Goal: Task Accomplishment & Management: Manage account settings

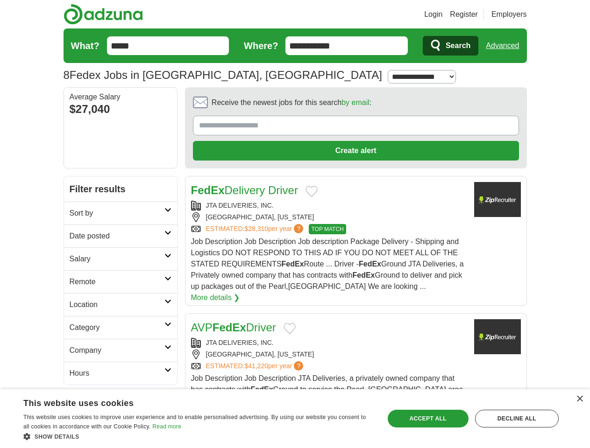
click at [442, 14] on link "Login" at bounding box center [433, 14] width 18 height 11
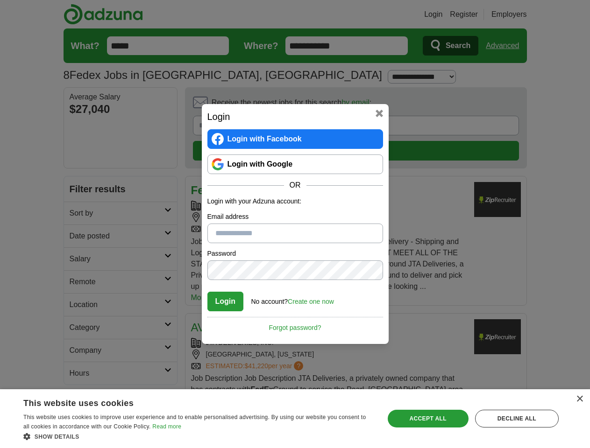
click at [520, 14] on div "Login Login with Facebook Login with Google OR Login with your Adzuna account: …" at bounding box center [295, 224] width 590 height 448
click at [506, 46] on div "Login Login with Facebook Login with Google OR Login with your Adzuna account: …" at bounding box center [295, 224] width 590 height 448
click at [330, 105] on div "Login Login with Facebook Login with Google OR Login with your Adzuna account: …" at bounding box center [295, 224] width 187 height 240
click at [546, 106] on div "Login Login with Facebook Login with Google OR Login with your Adzuna account: …" at bounding box center [295, 224] width 590 height 448
click at [78, 168] on div "Login Login with Facebook Login with Google OR Login with your Adzuna account: …" at bounding box center [295, 224] width 590 height 448
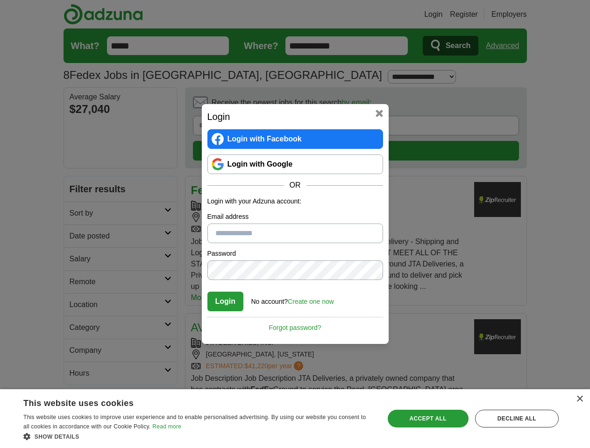
click at [78, 191] on div "Login Login with Facebook Login with Google OR Login with your Adzuna account: …" at bounding box center [295, 224] width 590 height 448
click at [78, 214] on div "Login Login with Facebook Login with Google OR Login with your Adzuna account: …" at bounding box center [295, 224] width 590 height 448
click at [78, 237] on div "Login Login with Facebook Login with Google OR Login with your Adzuna account: …" at bounding box center [295, 224] width 590 height 448
click at [78, 260] on div "Login Login with Facebook Login with Google OR Login with your Adzuna account: …" at bounding box center [295, 224] width 590 height 448
